Goal: Task Accomplishment & Management: Complete application form

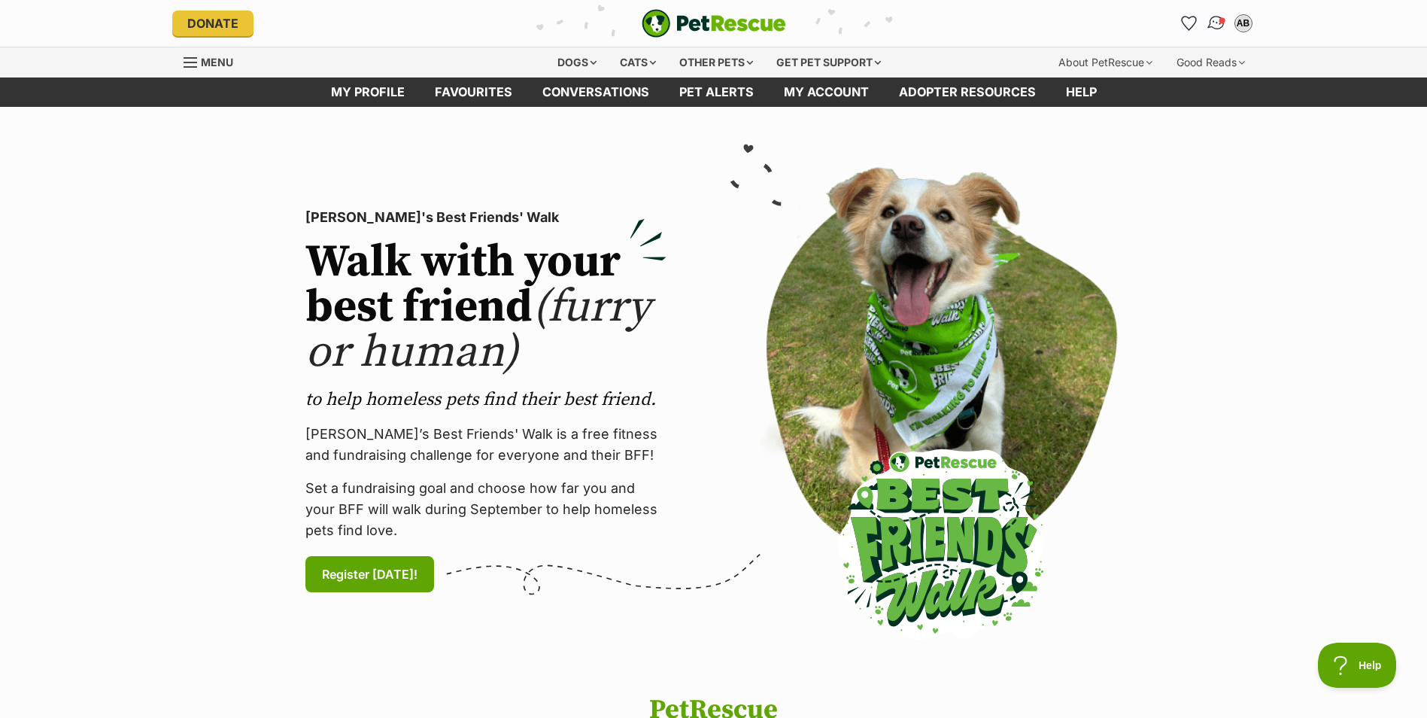
click at [1220, 28] on img "Conversations" at bounding box center [1216, 24] width 20 height 20
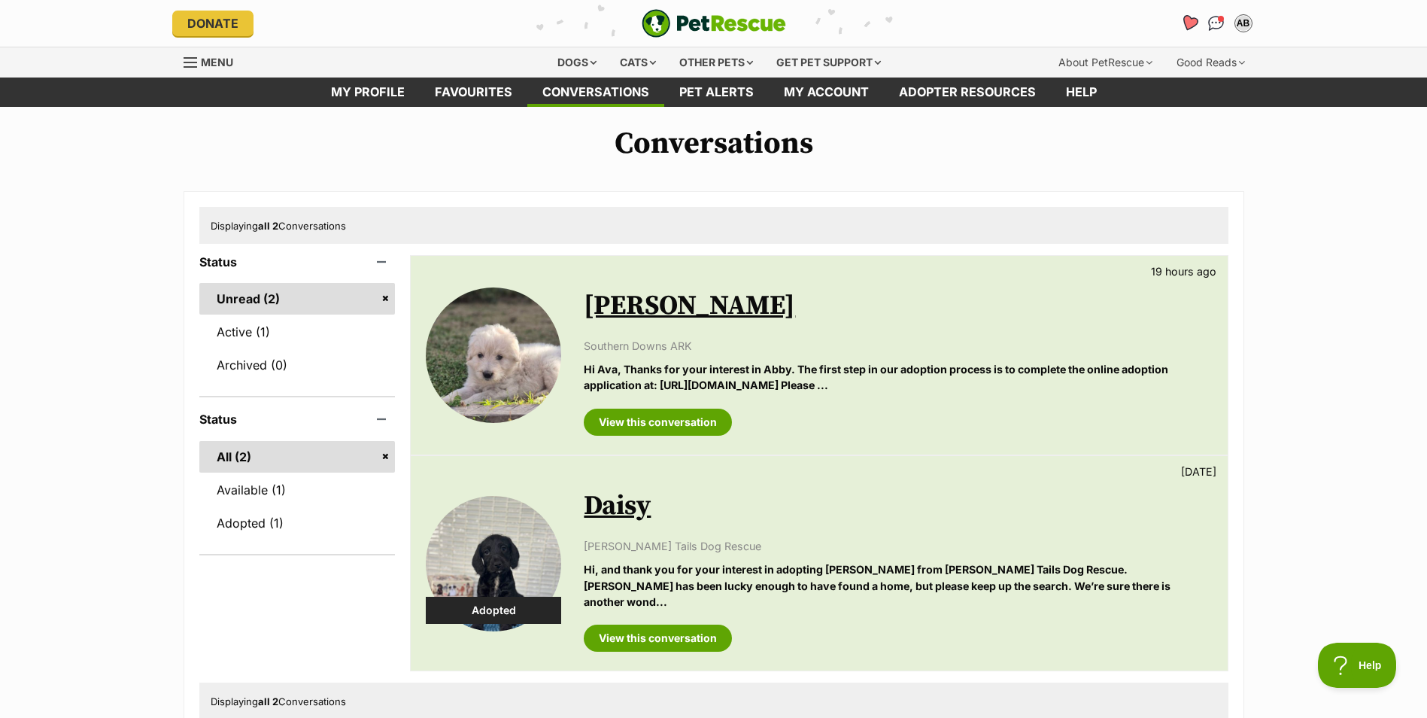
click at [1184, 20] on icon "Favourites" at bounding box center [1189, 22] width 18 height 17
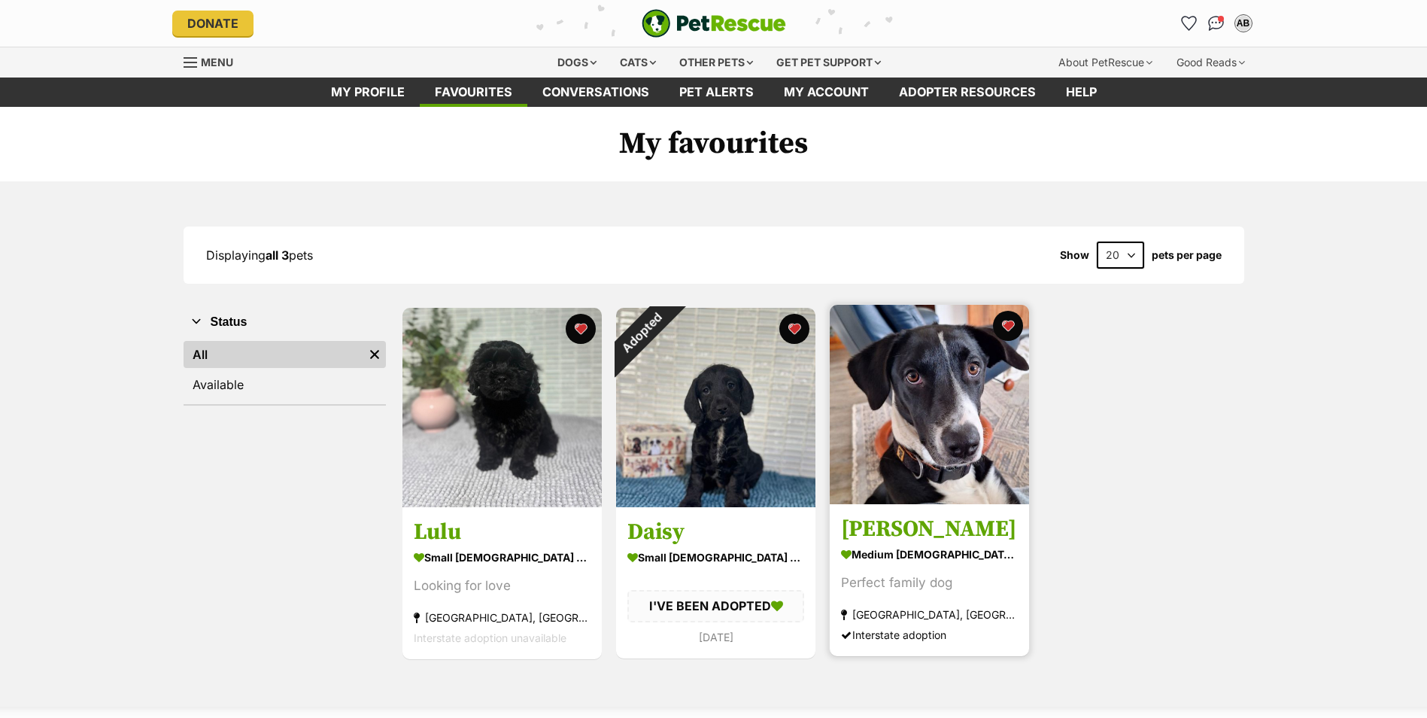
click at [969, 479] on img at bounding box center [929, 404] width 199 height 199
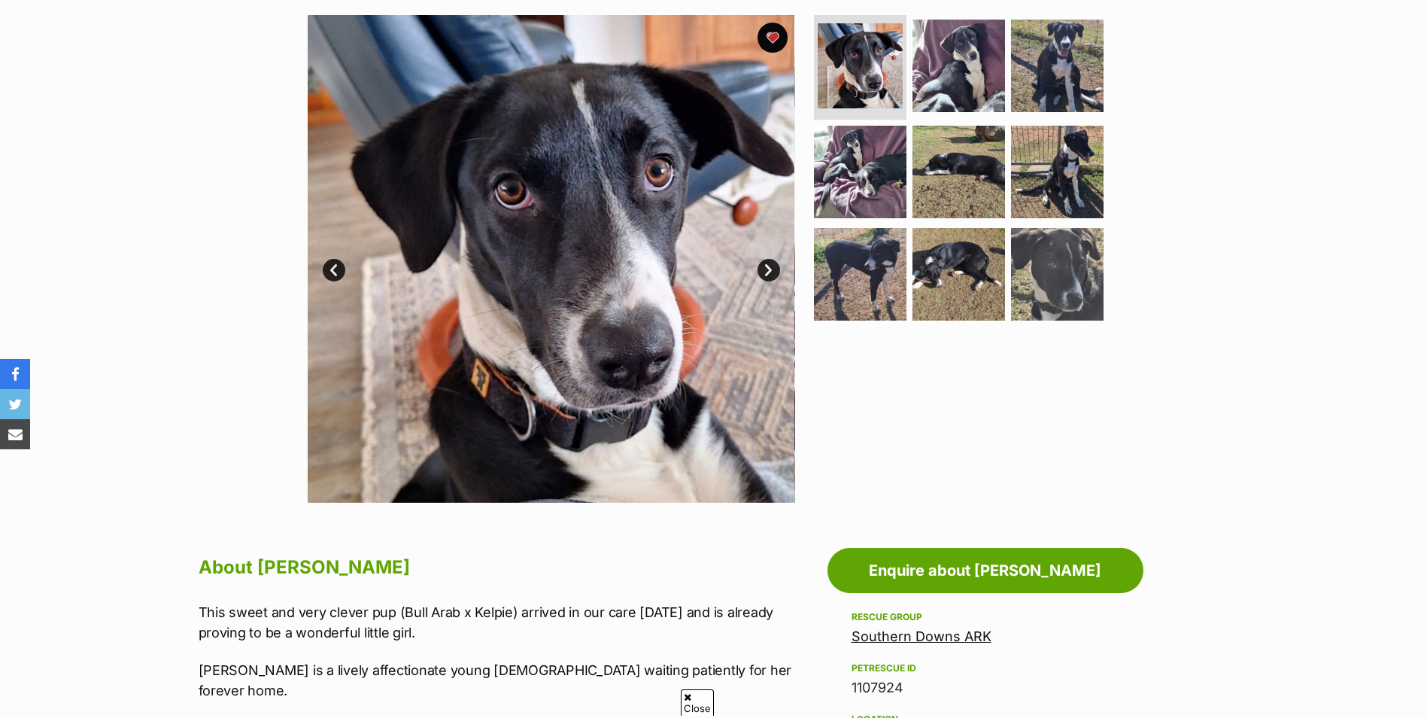
scroll to position [301, 0]
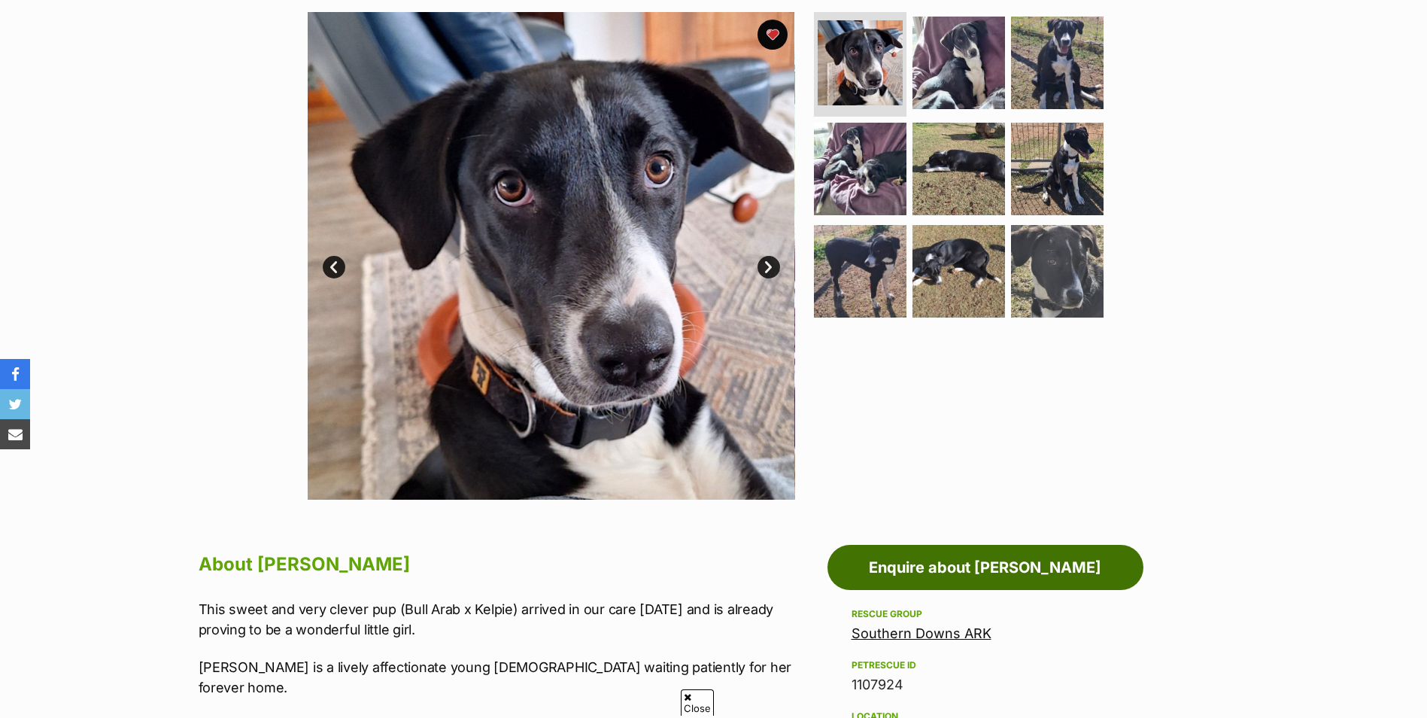
click at [960, 563] on link "Enquire about [PERSON_NAME]" at bounding box center [986, 567] width 316 height 45
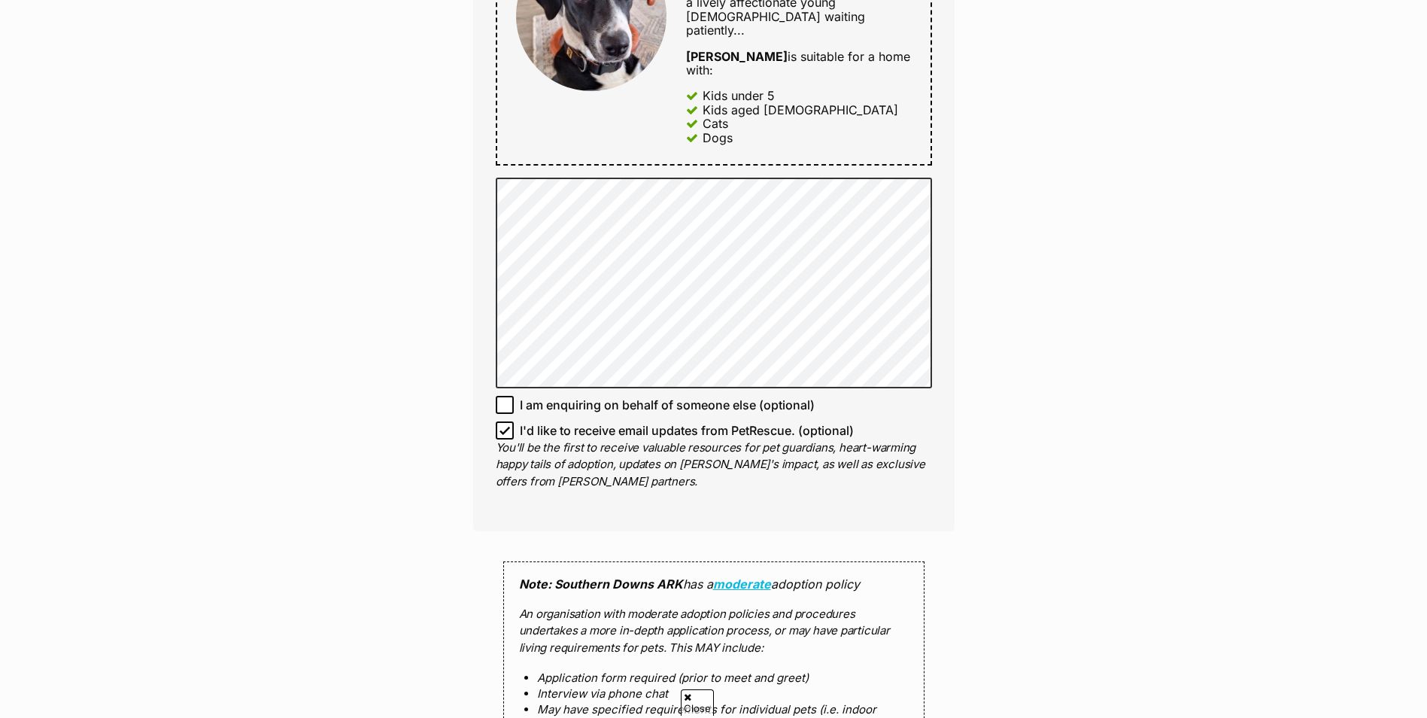
scroll to position [978, 0]
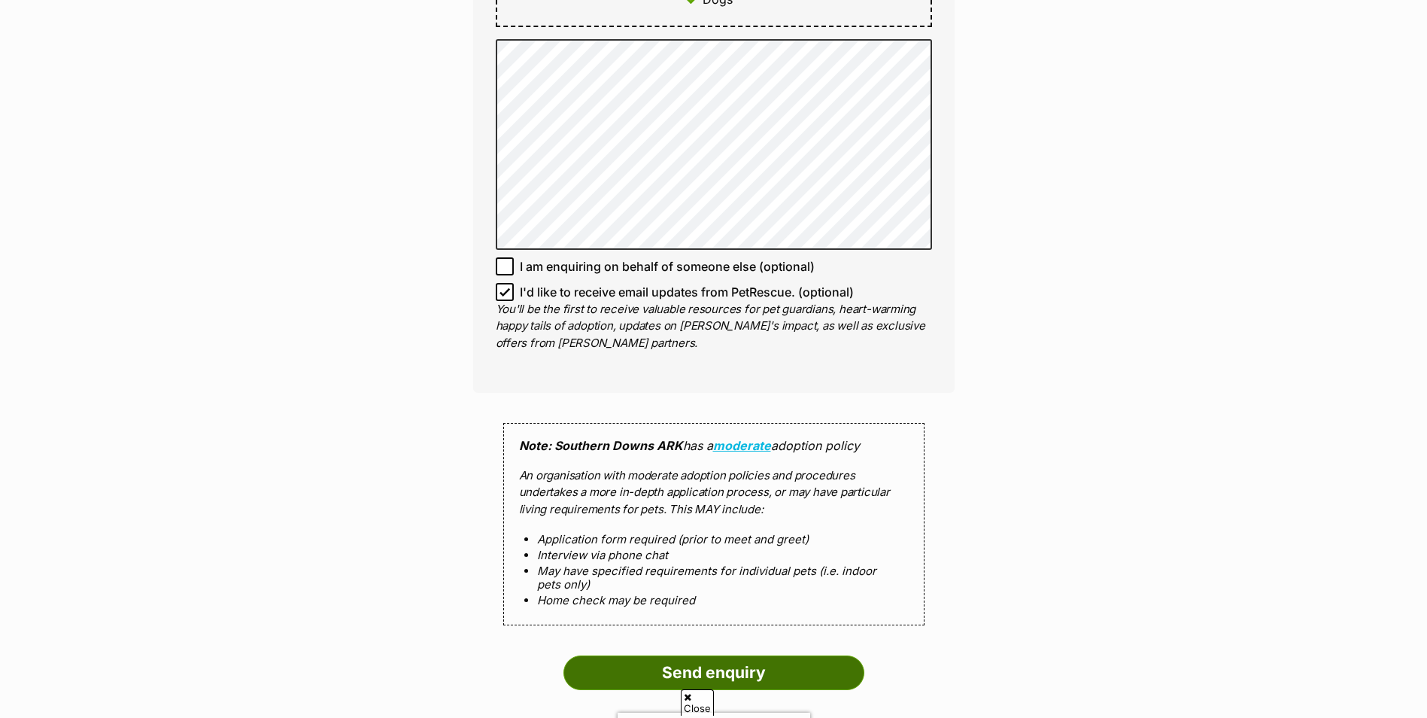
click at [718, 655] on input "Send enquiry" at bounding box center [714, 672] width 301 height 35
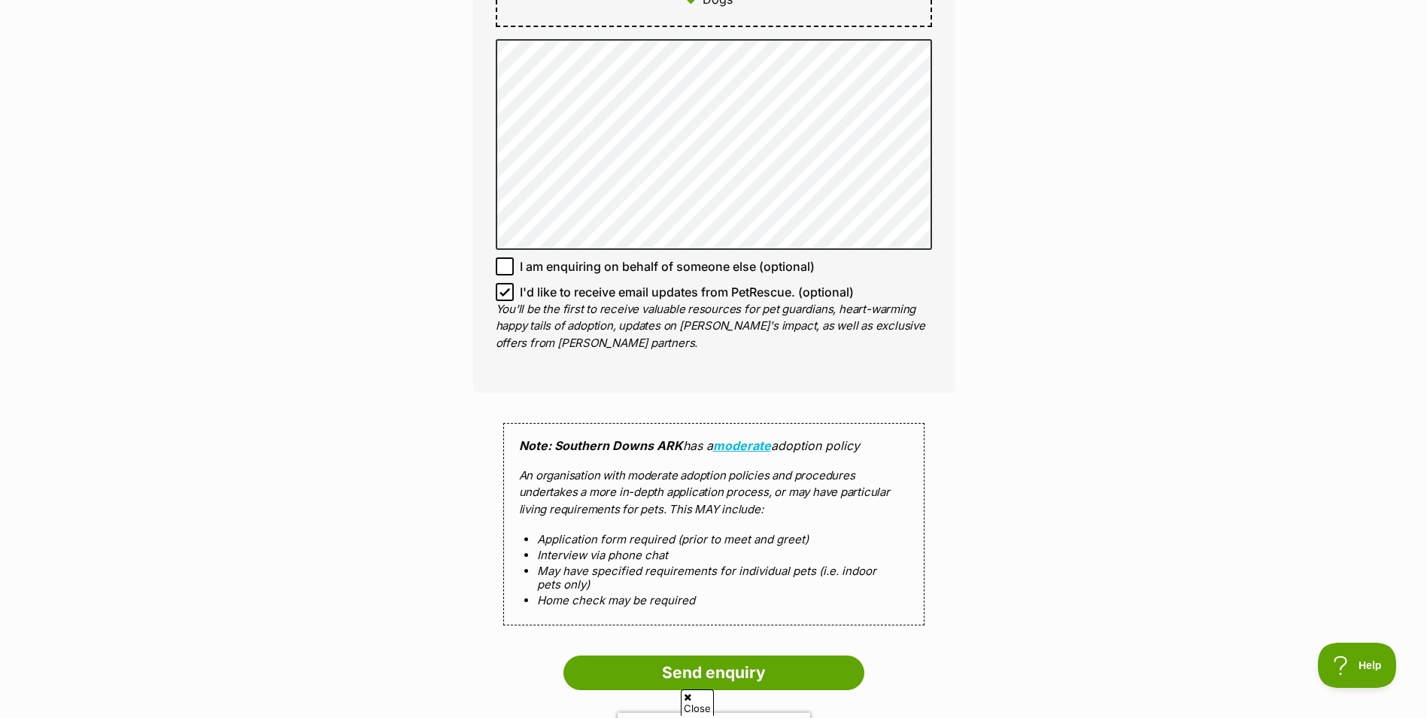
scroll to position [0, 0]
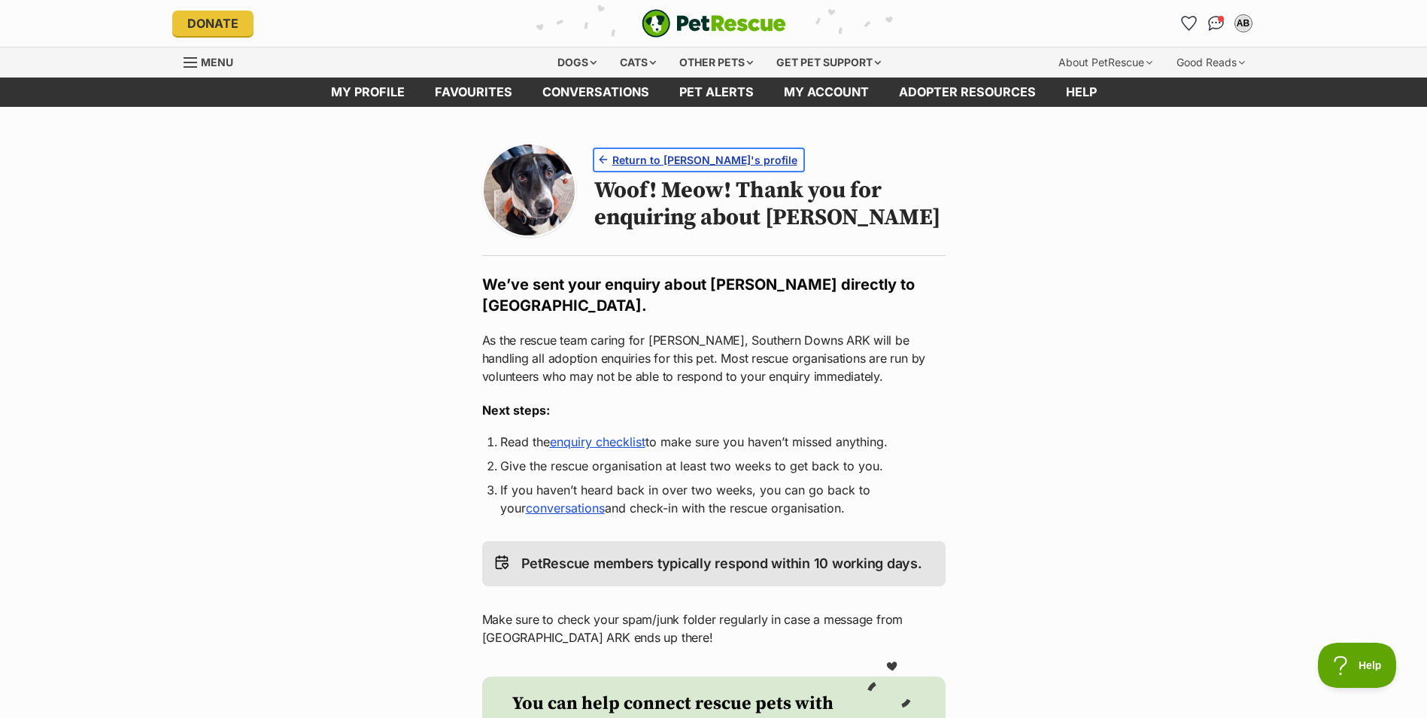
click at [667, 158] on span "Return to [PERSON_NAME]'s profile" at bounding box center [705, 160] width 185 height 16
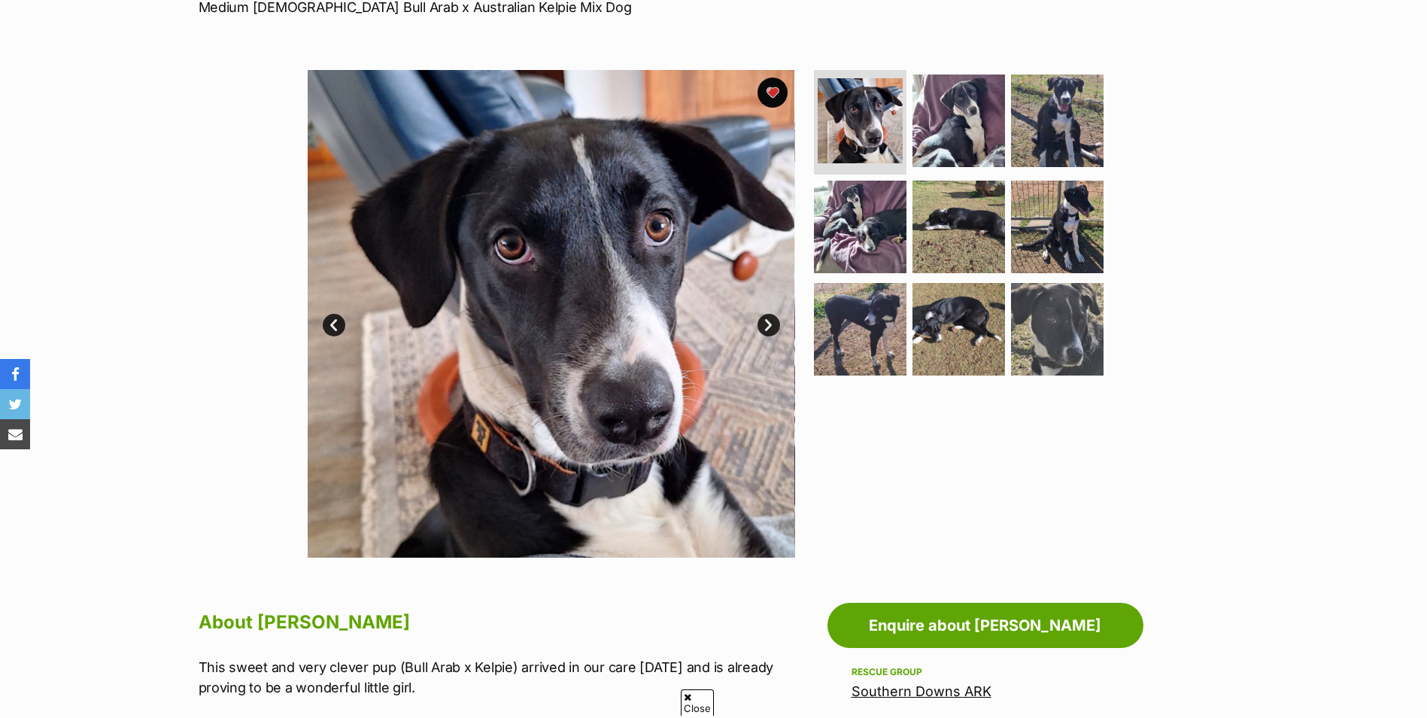
scroll to position [226, 0]
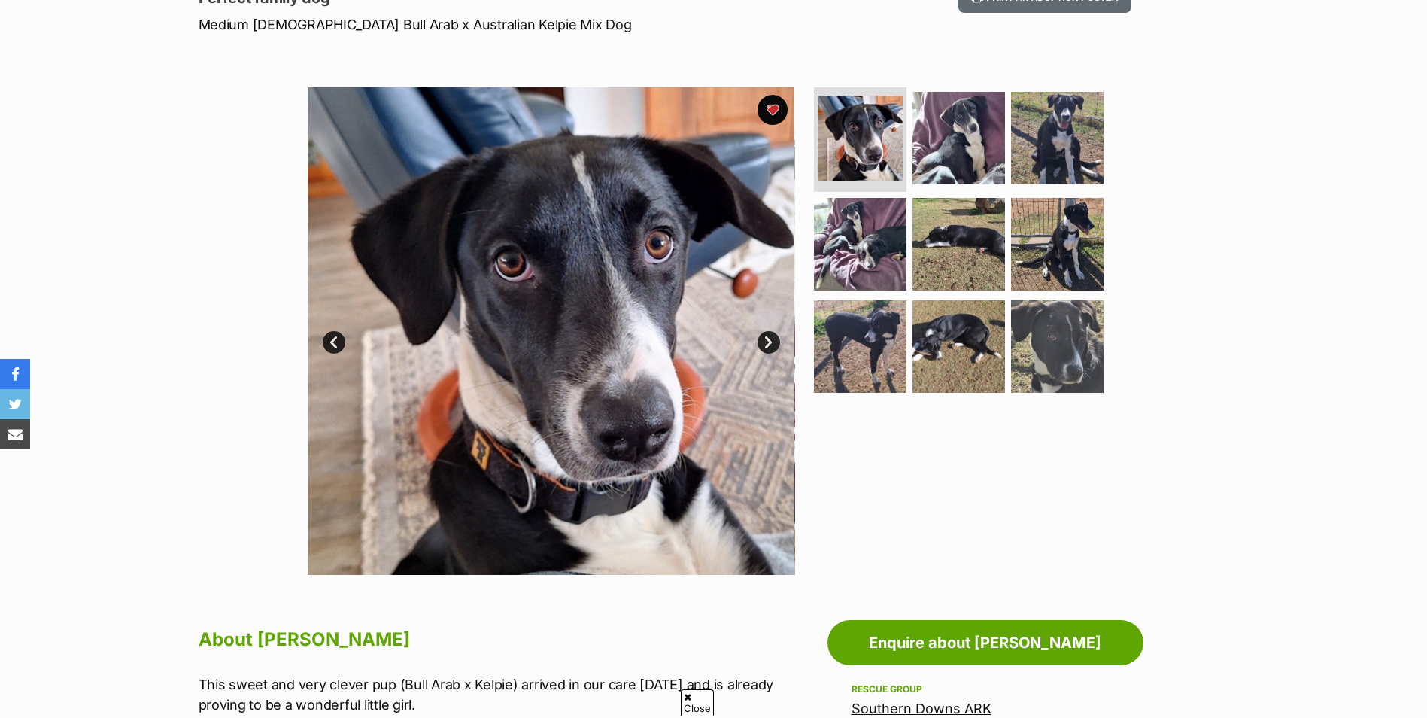
click at [759, 339] on link "Next" at bounding box center [769, 342] width 23 height 23
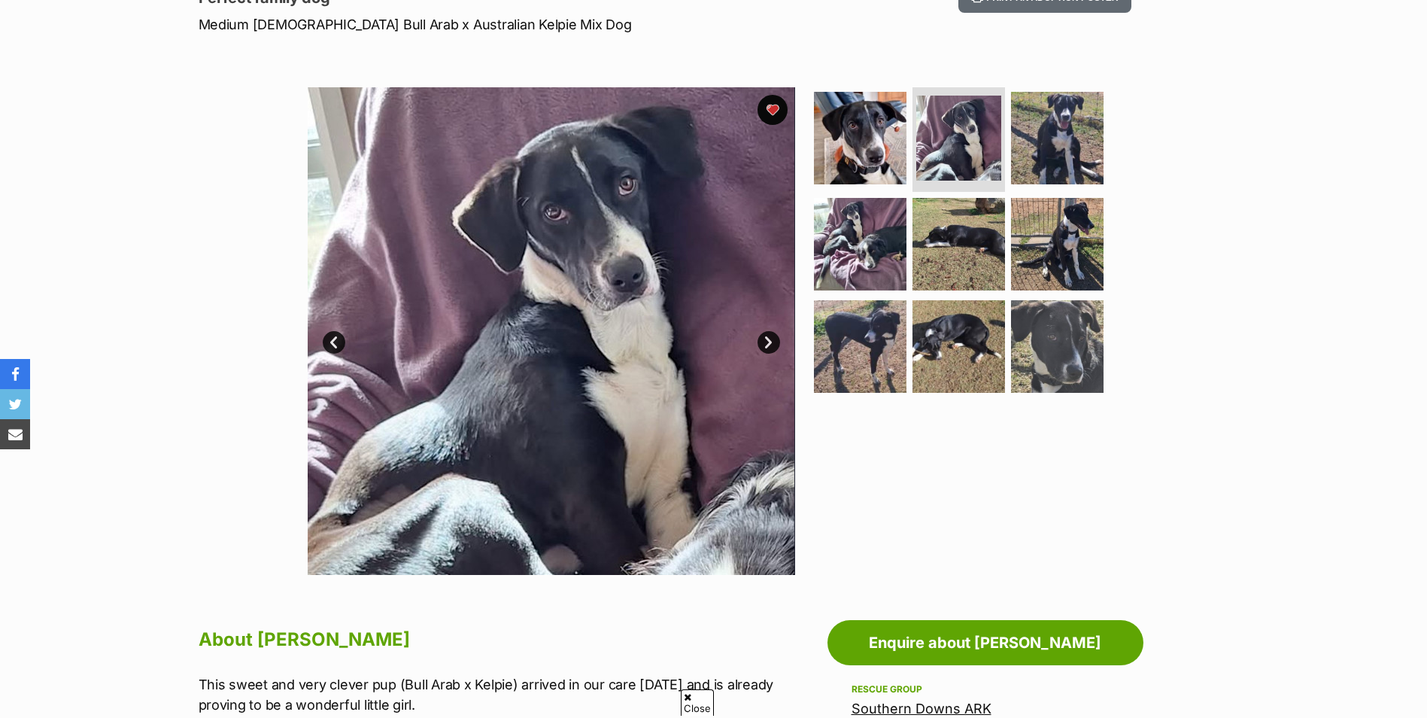
click at [762, 341] on link "Next" at bounding box center [769, 342] width 23 height 23
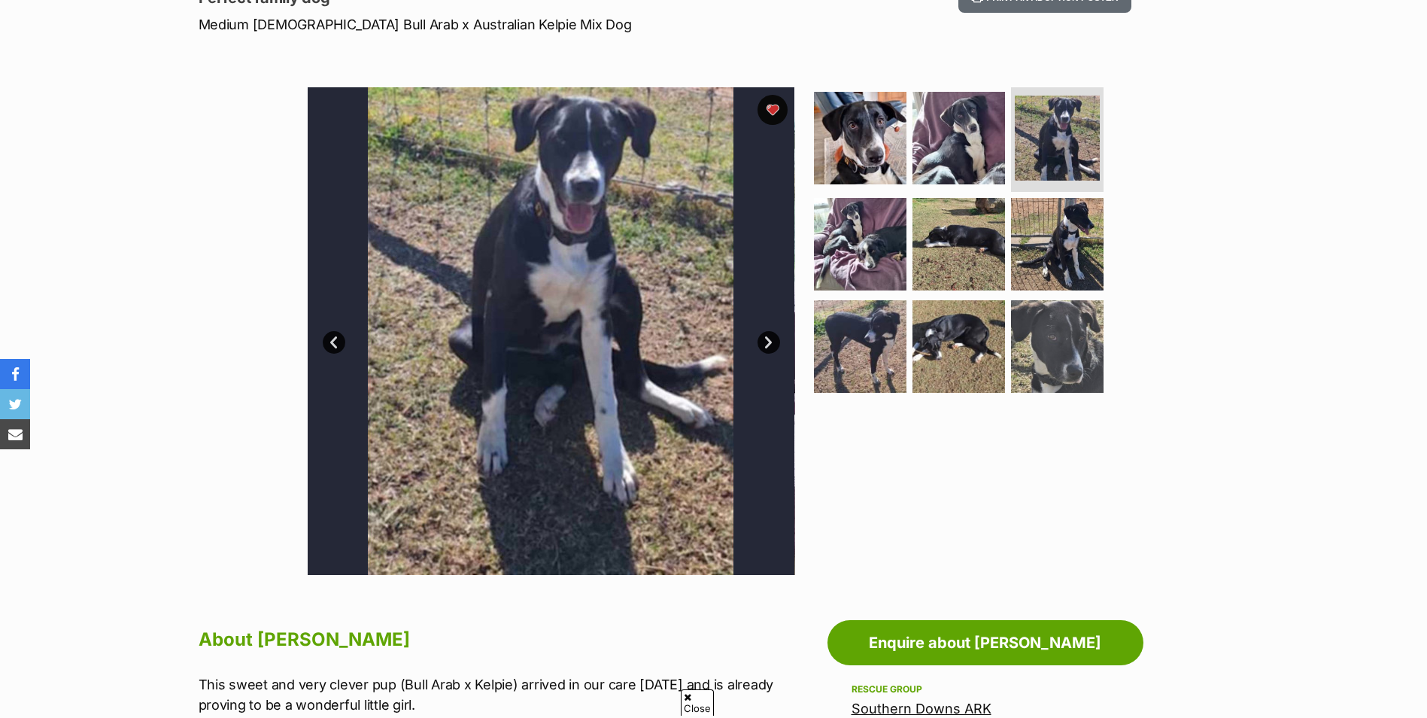
click at [762, 341] on link "Next" at bounding box center [769, 342] width 23 height 23
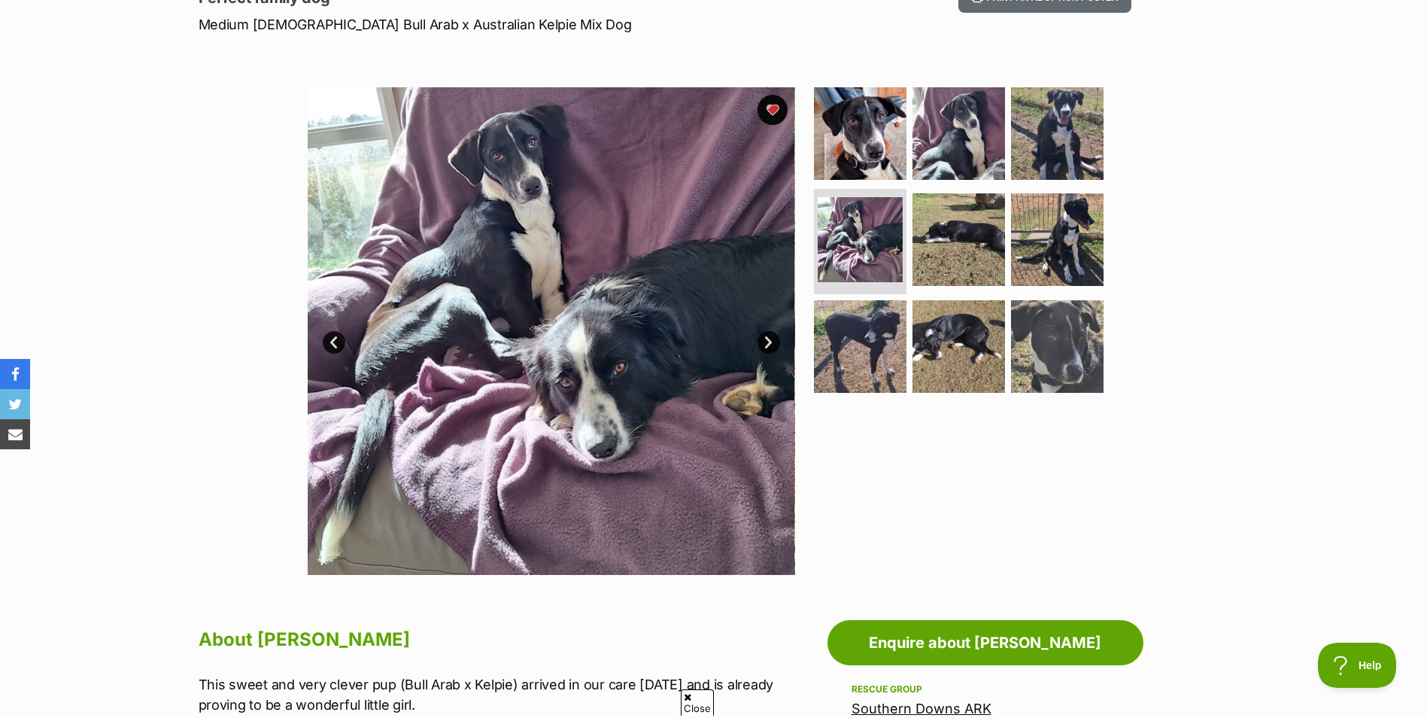
scroll to position [0, 0]
click at [762, 341] on link "Next" at bounding box center [769, 342] width 23 height 23
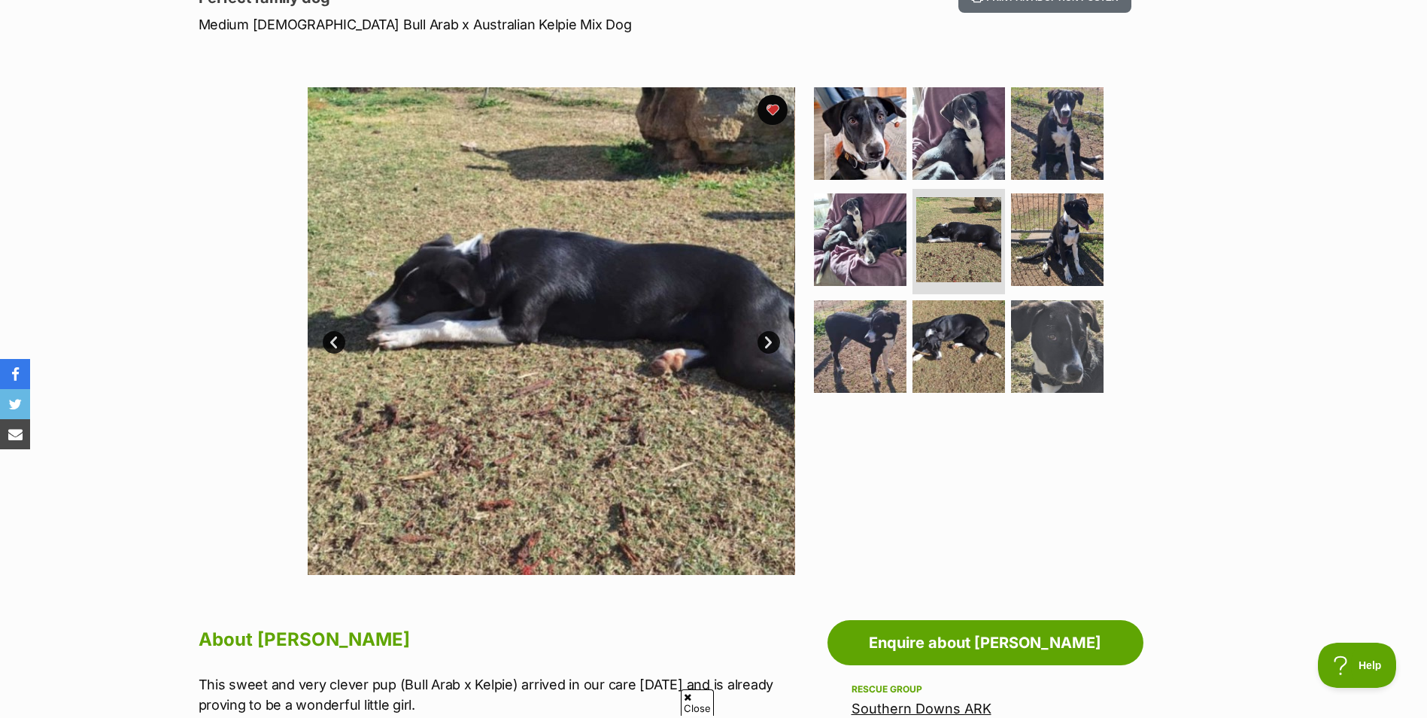
click at [762, 341] on link "Next" at bounding box center [769, 342] width 23 height 23
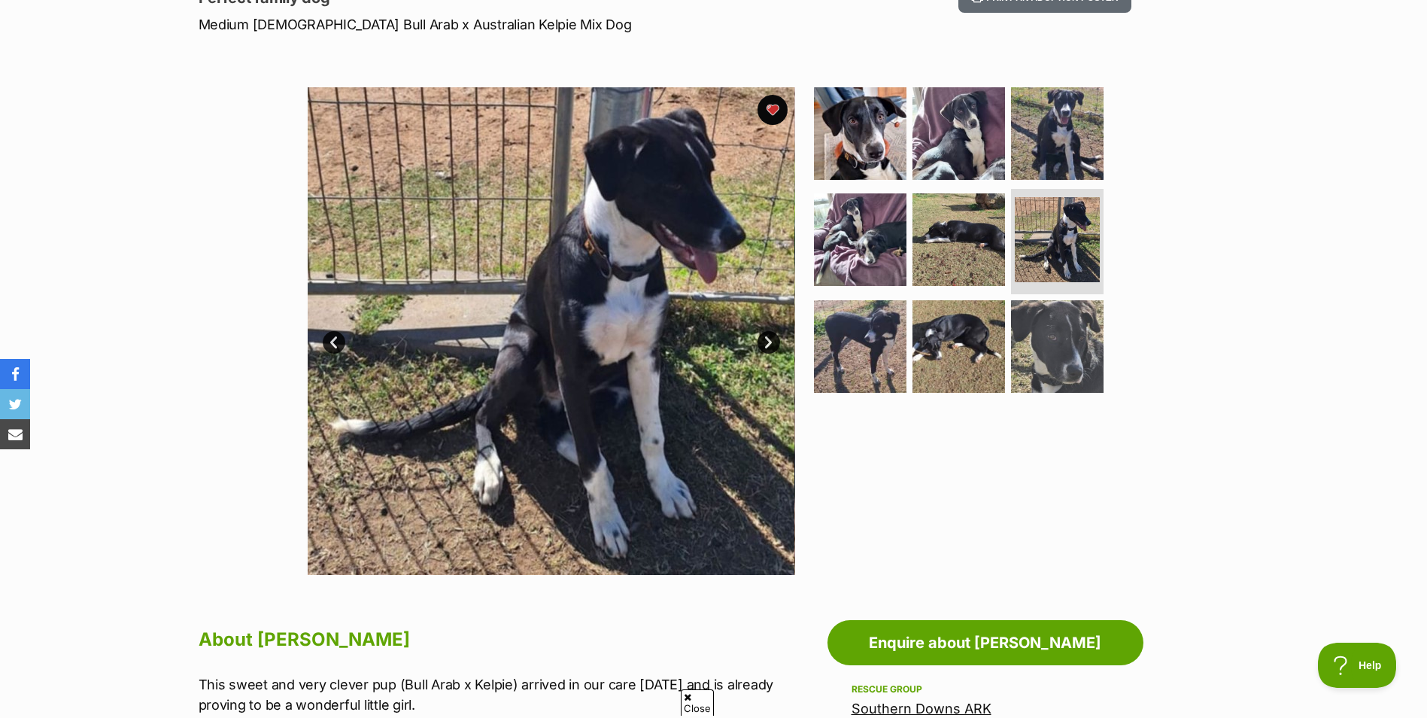
click at [762, 341] on link "Next" at bounding box center [769, 342] width 23 height 23
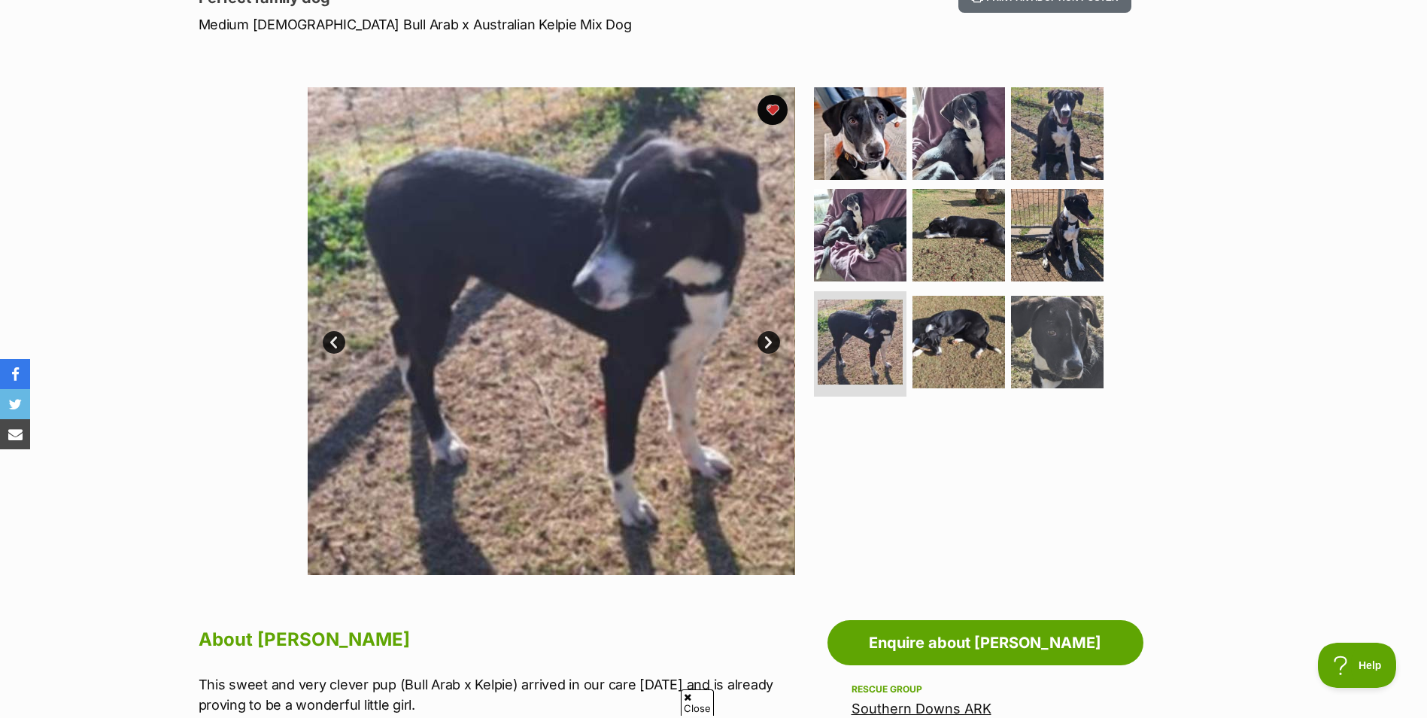
click at [762, 341] on link "Next" at bounding box center [769, 342] width 23 height 23
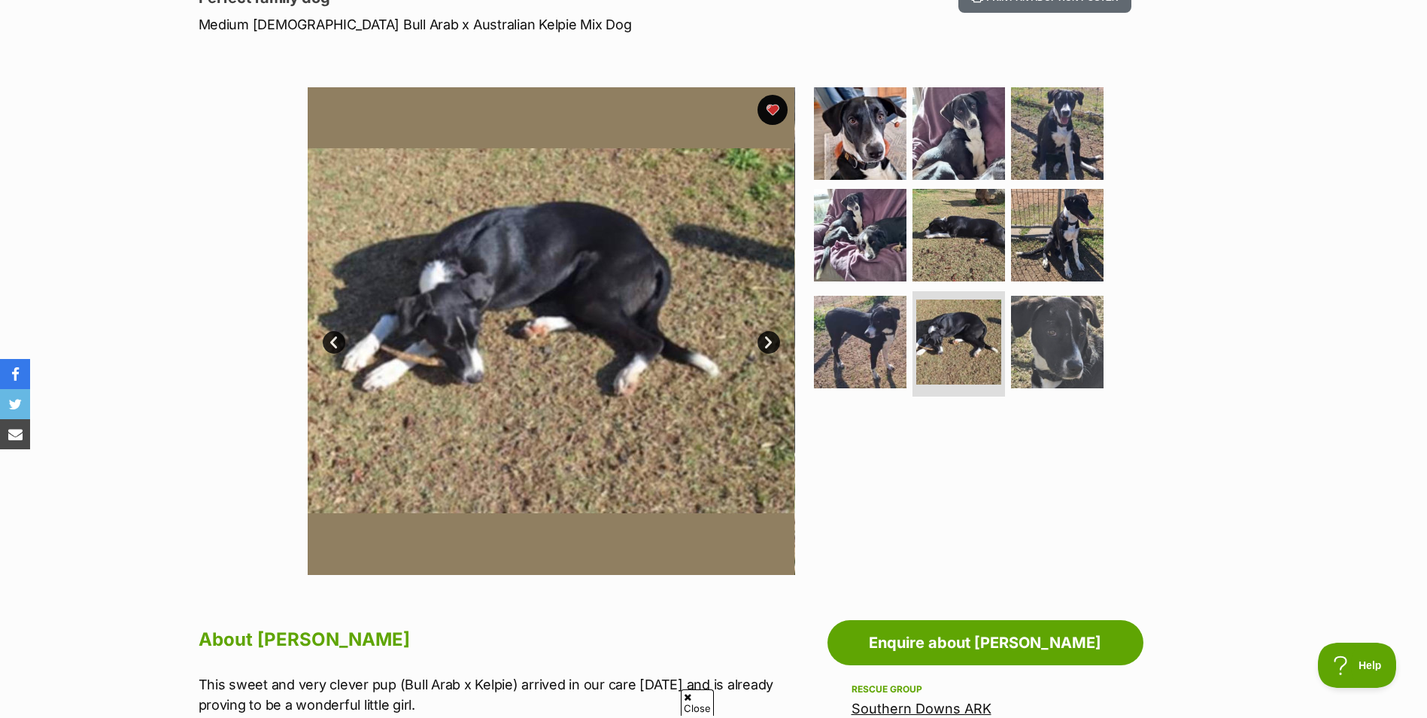
click at [762, 341] on link "Next" at bounding box center [769, 342] width 23 height 23
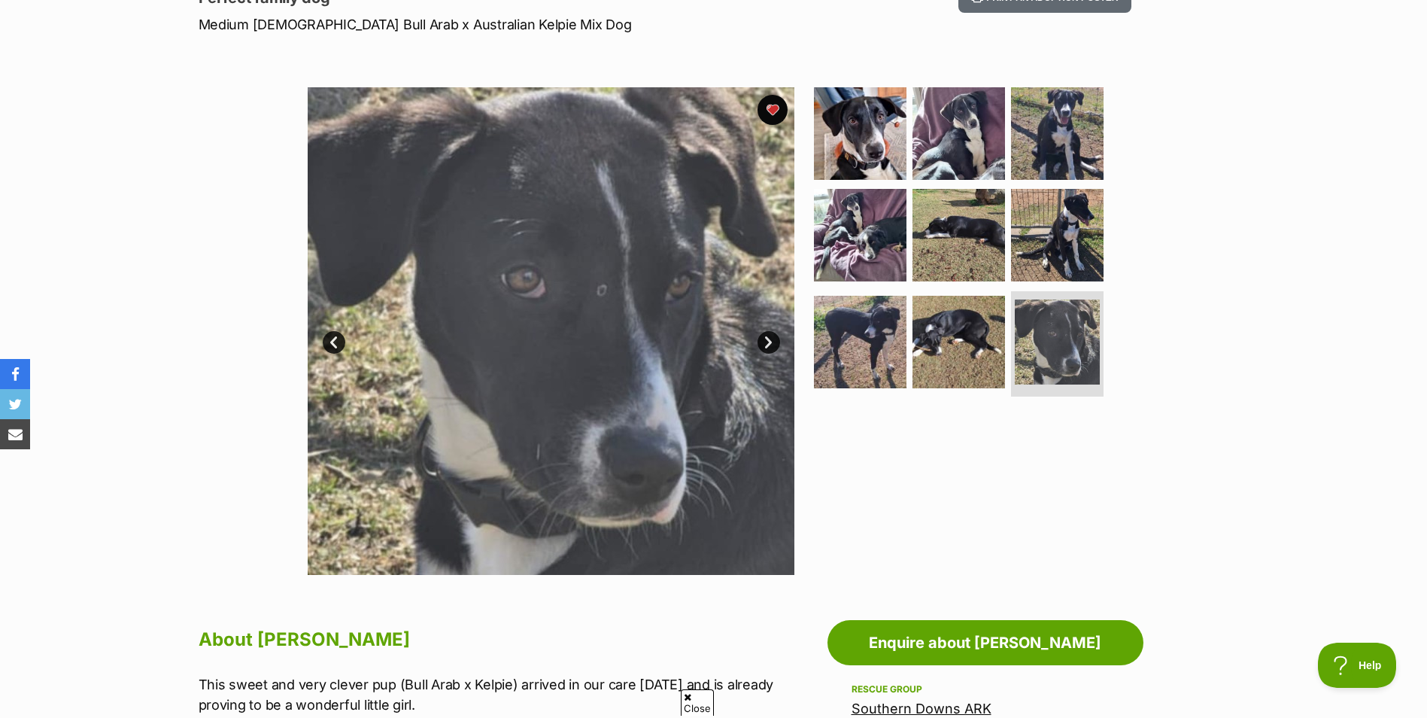
click at [762, 341] on link "Next" at bounding box center [769, 342] width 23 height 23
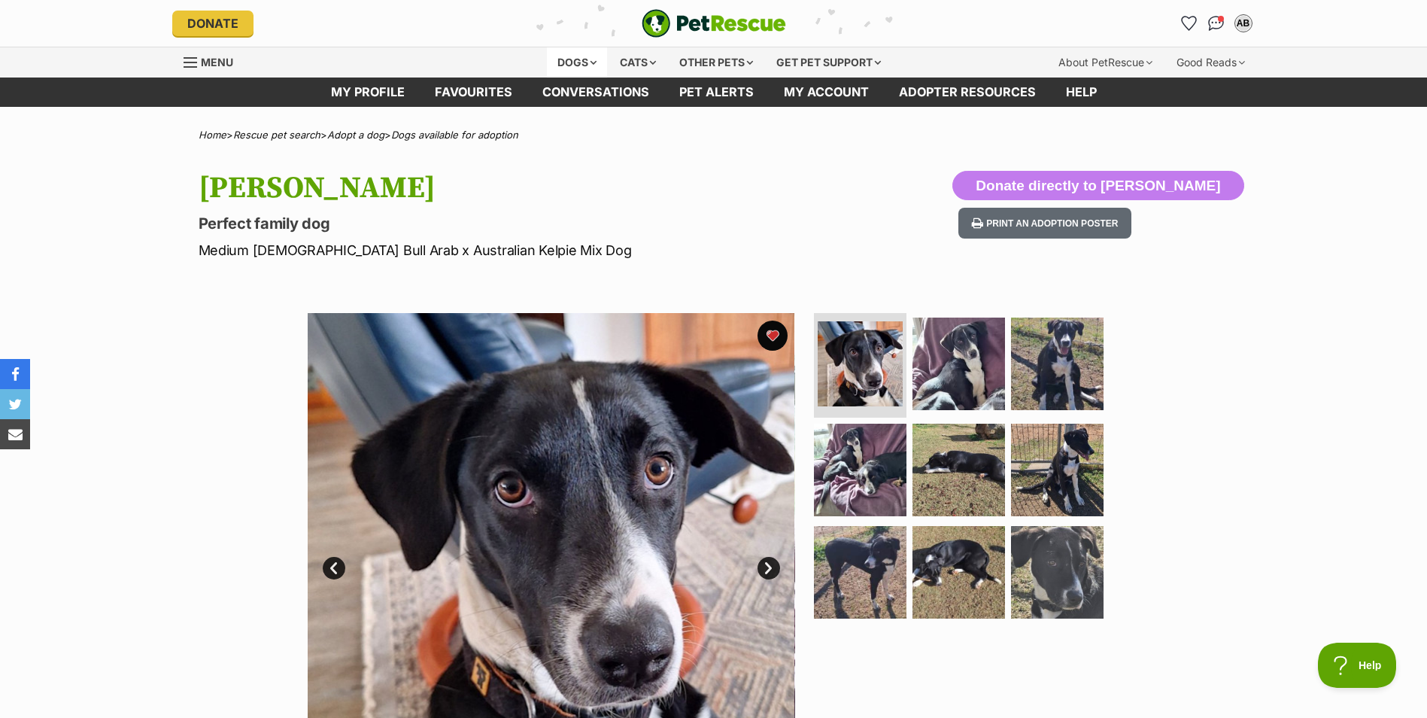
click at [583, 63] on div "Dogs" at bounding box center [577, 62] width 60 height 30
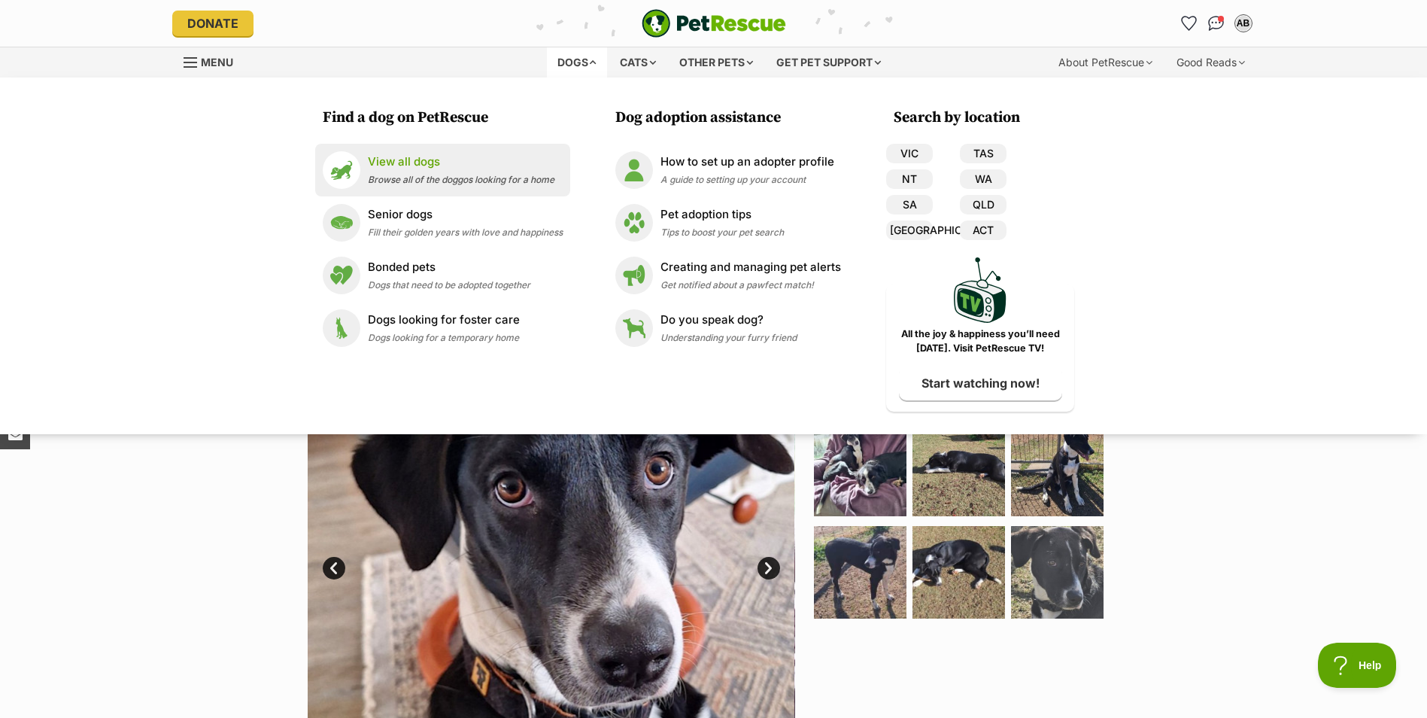
click at [423, 166] on p "View all dogs" at bounding box center [461, 162] width 187 height 17
